Goal: Information Seeking & Learning: Check status

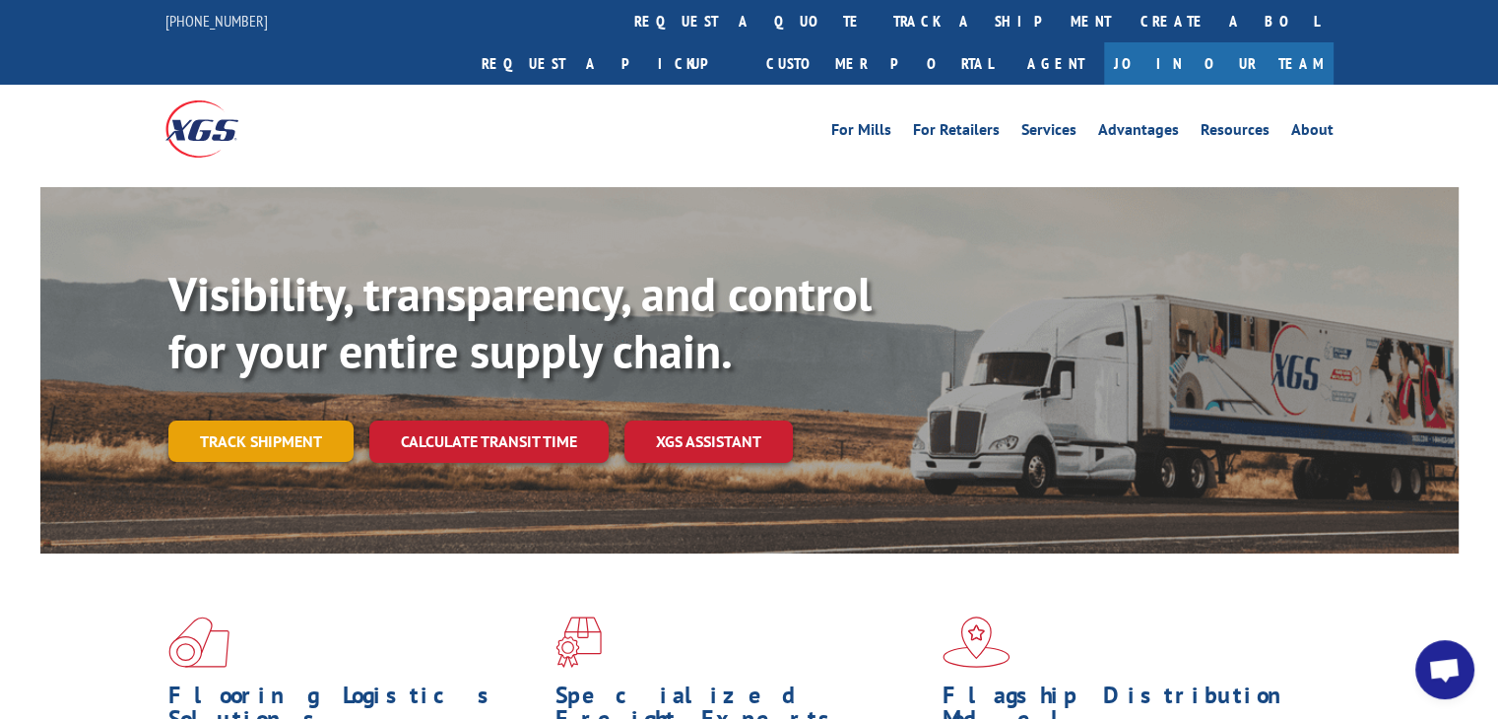
click at [284, 420] on link "Track shipment" at bounding box center [260, 440] width 185 height 41
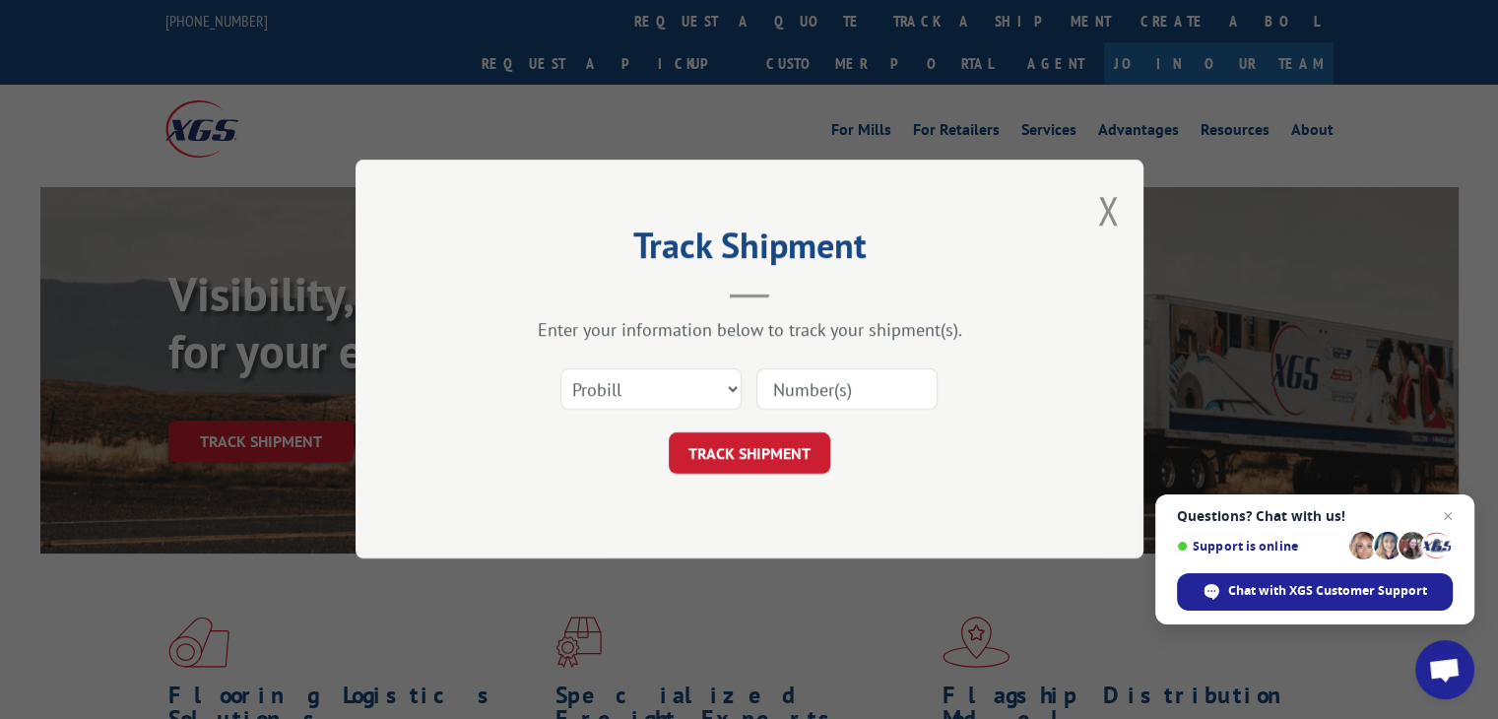
click at [829, 378] on input at bounding box center [846, 389] width 181 height 41
paste input "3374193"
type input "3374193"
click at [753, 452] on button "TRACK SHIPMENT" at bounding box center [749, 453] width 161 height 41
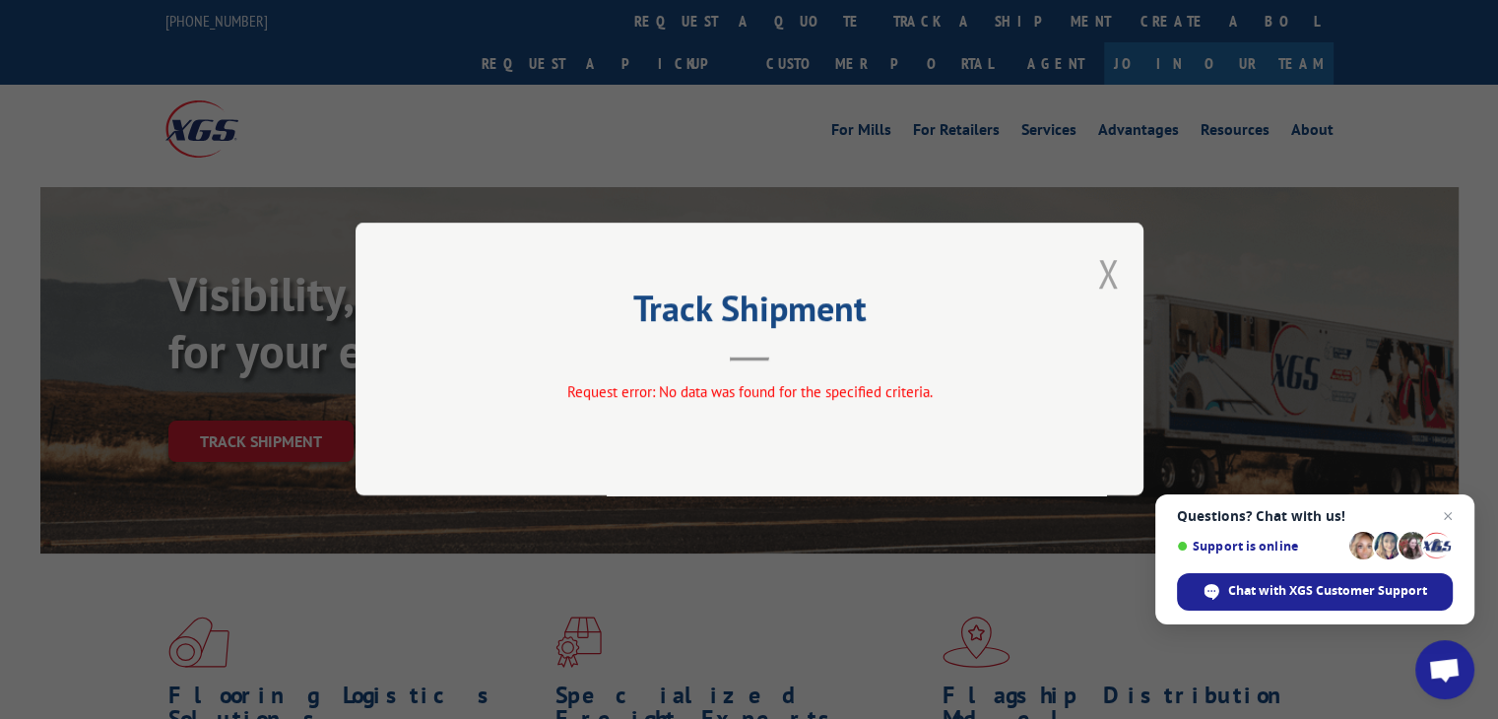
click at [1112, 269] on button "Close modal" at bounding box center [1108, 273] width 22 height 52
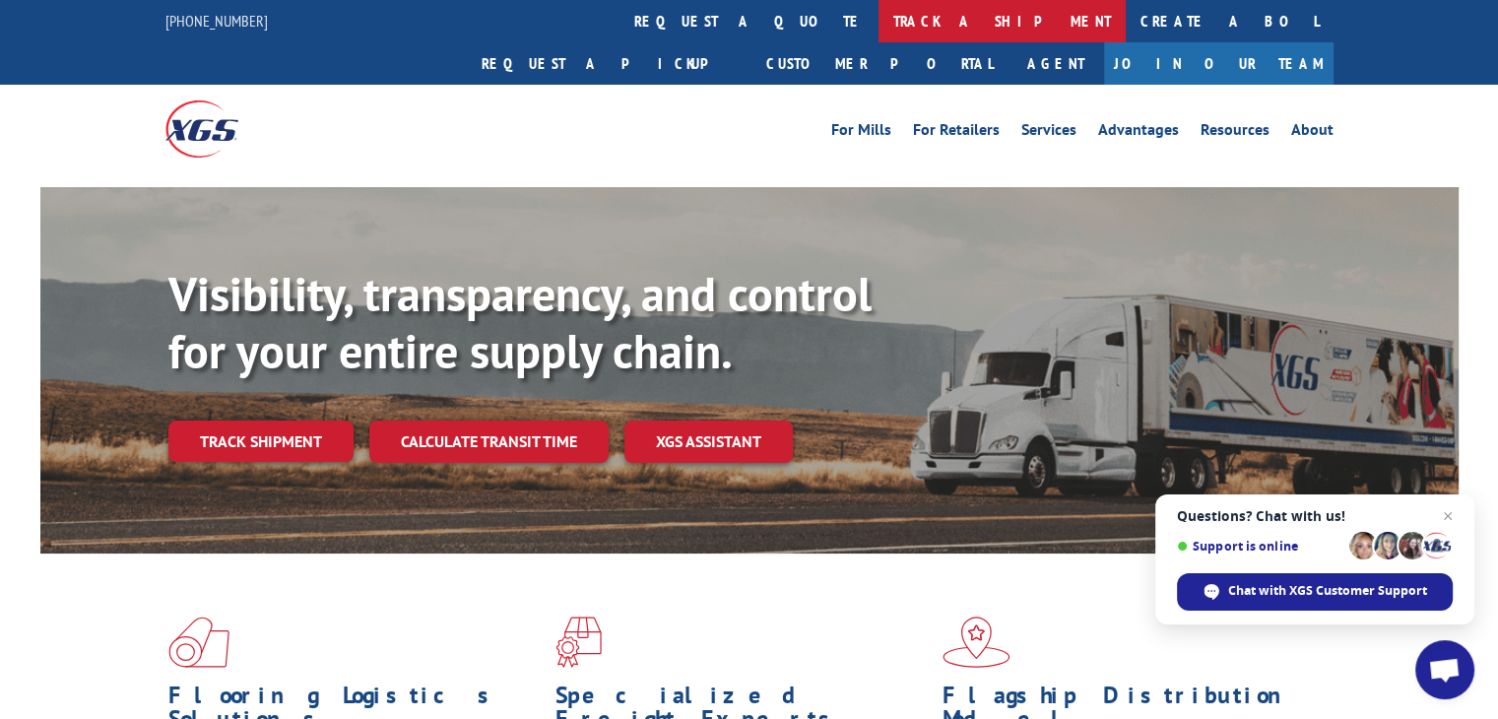
click at [878, 34] on link "track a shipment" at bounding box center [1001, 21] width 247 height 42
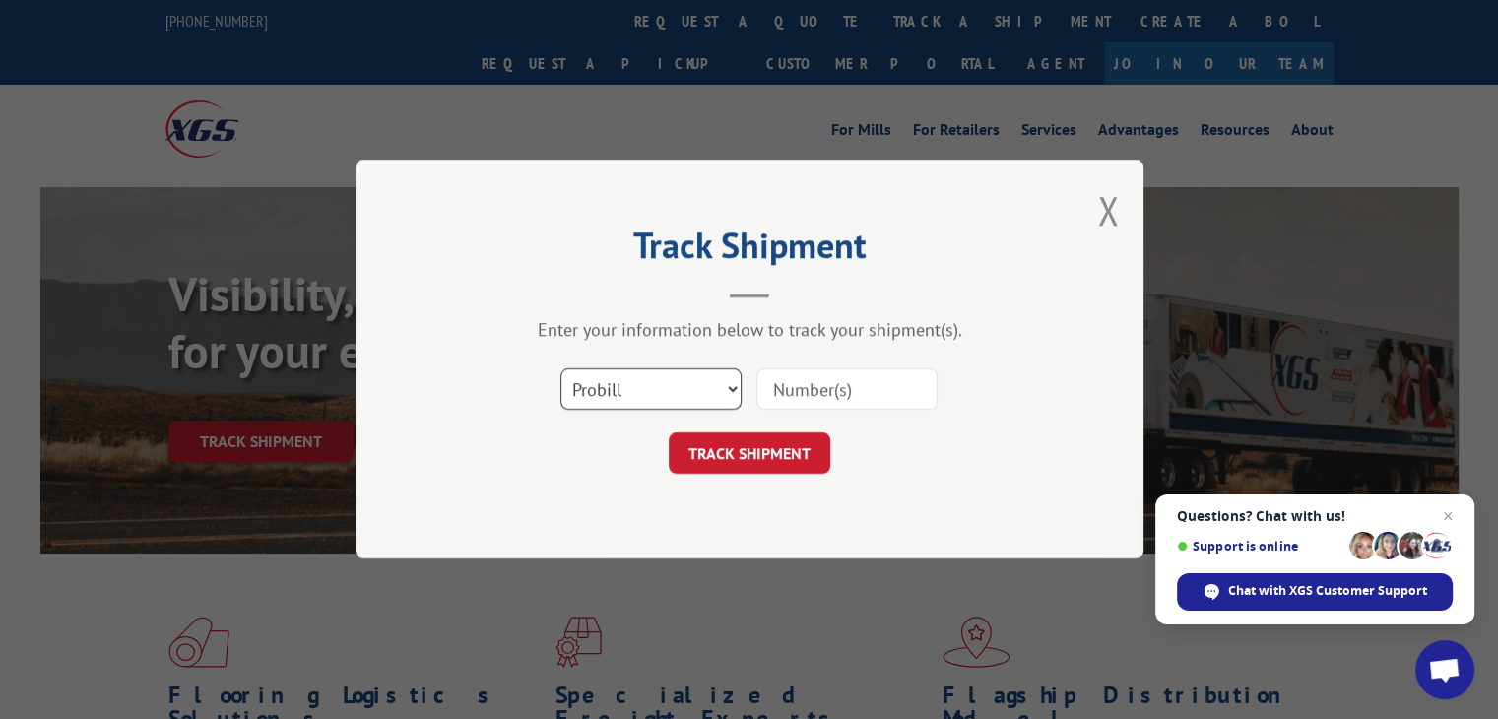
click at [645, 395] on select "Select category... Probill BOL PO" at bounding box center [650, 389] width 181 height 41
select select "bol"
click at [560, 369] on select "Select category... Probill BOL PO" at bounding box center [650, 389] width 181 height 41
click at [830, 399] on input at bounding box center [846, 389] width 181 height 41
drag, startPoint x: 830, startPoint y: 399, endPoint x: 871, endPoint y: 483, distance: 94.2
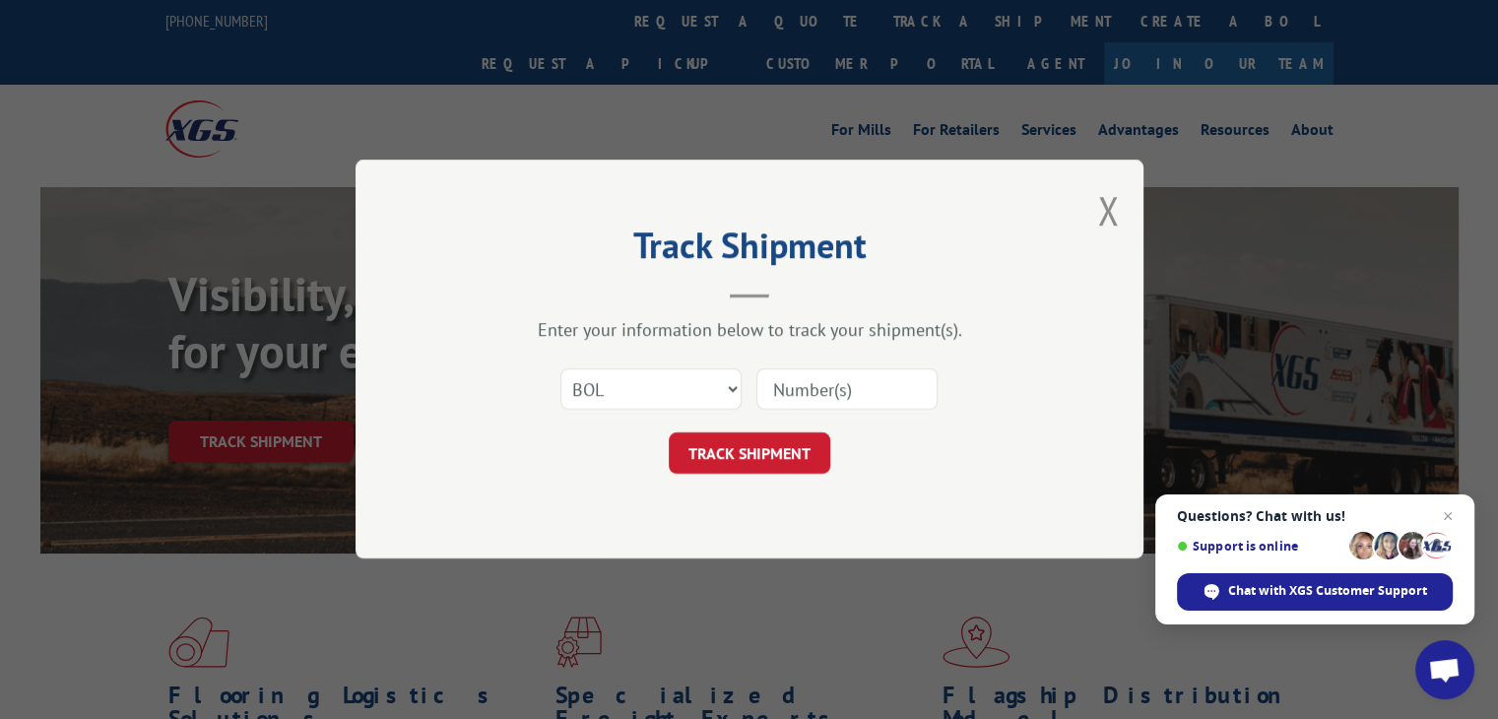
click at [871, 483] on div "Track Shipment Enter your information below to track your shipment(s). Select c…" at bounding box center [749, 359] width 788 height 399
click at [770, 459] on button "TRACK SHIPMENT" at bounding box center [749, 453] width 161 height 41
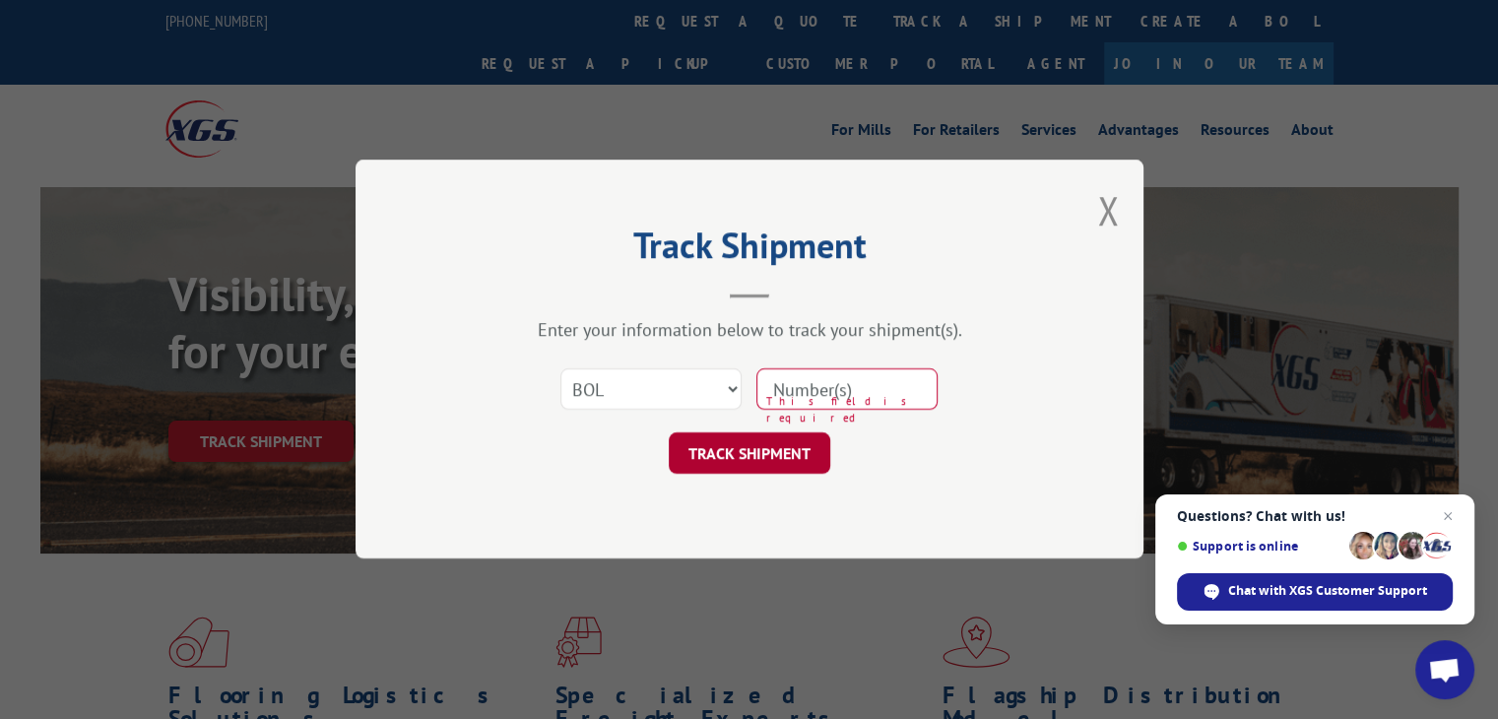
click at [767, 456] on button "TRACK SHIPMENT" at bounding box center [749, 453] width 161 height 41
click at [812, 380] on input at bounding box center [846, 389] width 181 height 41
type input "3374193"
click at [697, 446] on button "TRACK SHIPMENT" at bounding box center [749, 453] width 161 height 41
